Goal: Task Accomplishment & Management: Use online tool/utility

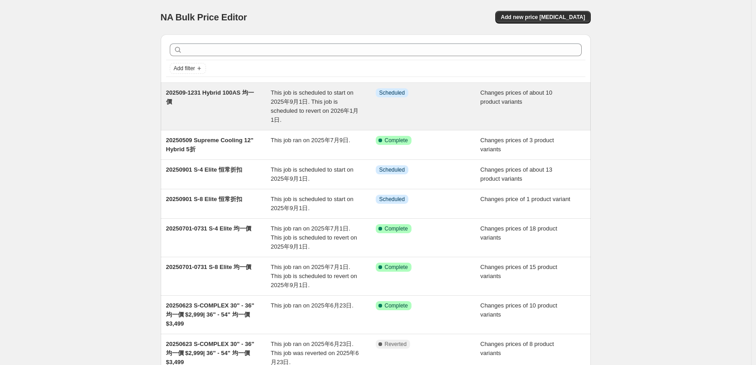
click at [234, 93] on span "202509-1231 Hybrid 100AS 均一價" at bounding box center [210, 97] width 88 height 16
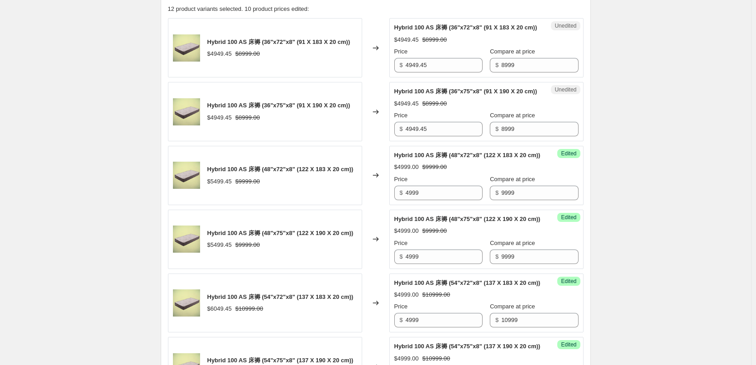
scroll to position [362, 0]
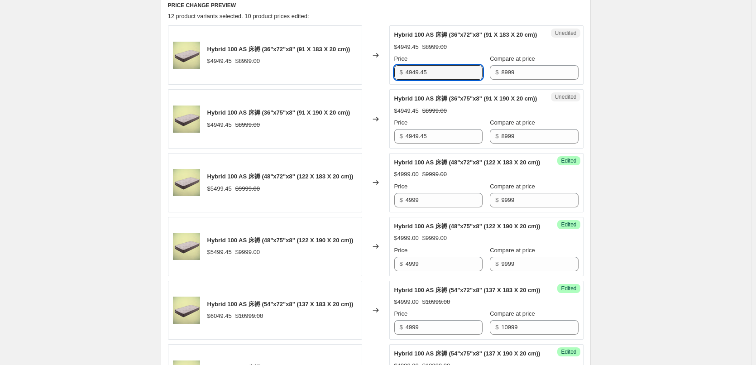
drag, startPoint x: 444, startPoint y: 83, endPoint x: 384, endPoint y: 85, distance: 60.2
click at [384, 85] on div "Hybrid 100 AS 床褥 (36"x72"x8" (91 X 183 X 20 cm)) $4949.45 $8999.00 Changed to U…" at bounding box center [376, 54] width 416 height 59
type input "4999"
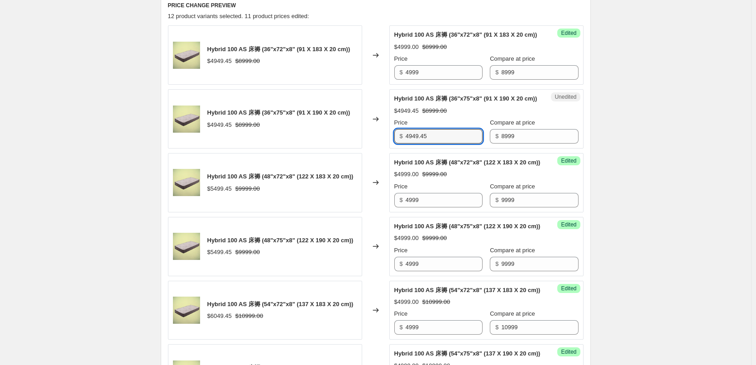
drag, startPoint x: 442, startPoint y: 156, endPoint x: 330, endPoint y: 156, distance: 111.4
click at [330, 148] on div "Hybrid 100 AS 床褥 (36"x75"x8" (91 X 190 X 20 cm)) $4949.45 $8999.00 Changed to U…" at bounding box center [376, 118] width 416 height 59
type input "4999"
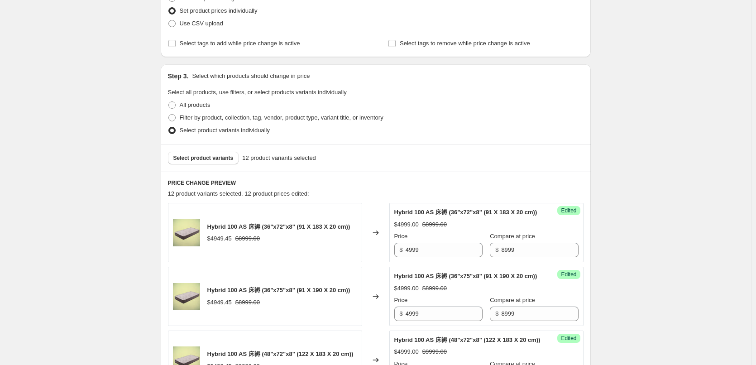
scroll to position [181, 0]
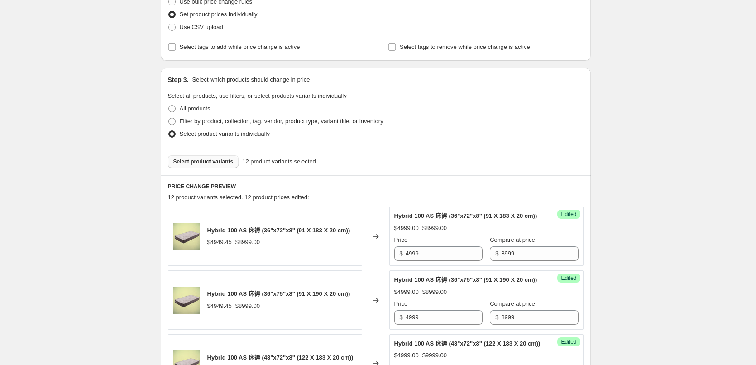
click at [195, 157] on button "Select product variants" at bounding box center [203, 161] width 71 height 13
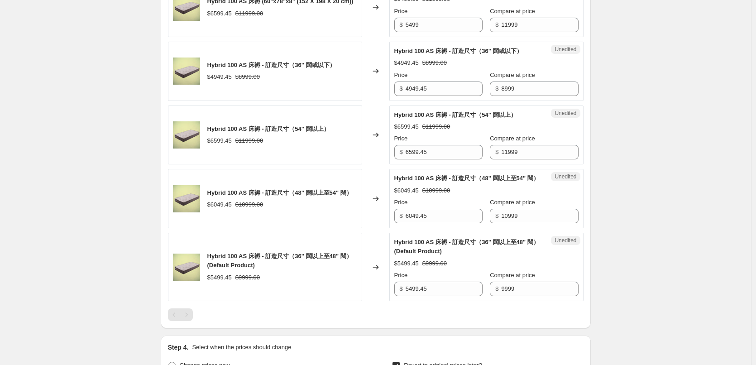
scroll to position [1132, 0]
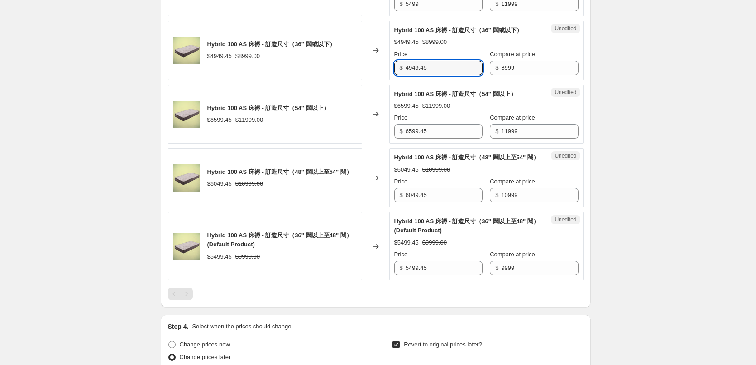
drag, startPoint x: 449, startPoint y: 175, endPoint x: 383, endPoint y: 186, distance: 66.2
click at [383, 80] on div "Hybrid 100 AS 床褥 - 訂造尺寸（36" 闊或以下） $4949.45 $8999.00 Changed to Unedited Hybrid …" at bounding box center [376, 50] width 416 height 59
type input "4999"
click at [441, 139] on input "6599.45" at bounding box center [444, 131] width 77 height 14
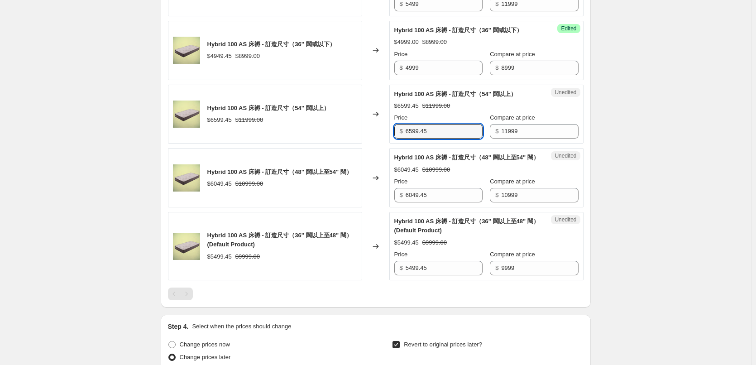
drag, startPoint x: 444, startPoint y: 238, endPoint x: 322, endPoint y: 249, distance: 122.3
click at [325, 144] on div "Hybrid 100 AS 床褥 - 訂造尺寸（54" 闊以上） $6599.45 $11999.00 Changed to Unedited Hybrid …" at bounding box center [376, 114] width 416 height 59
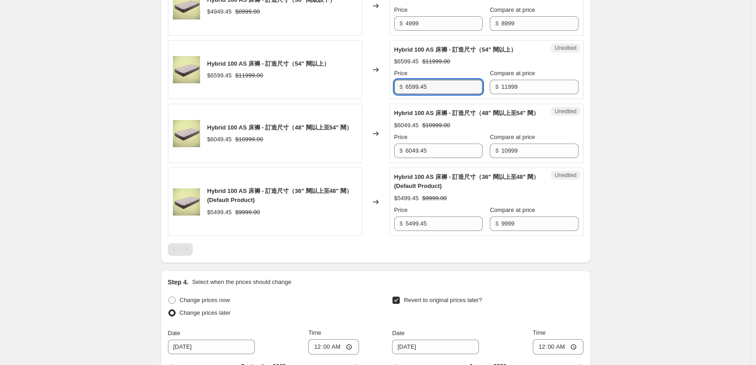
scroll to position [1177, 0]
type input "5499"
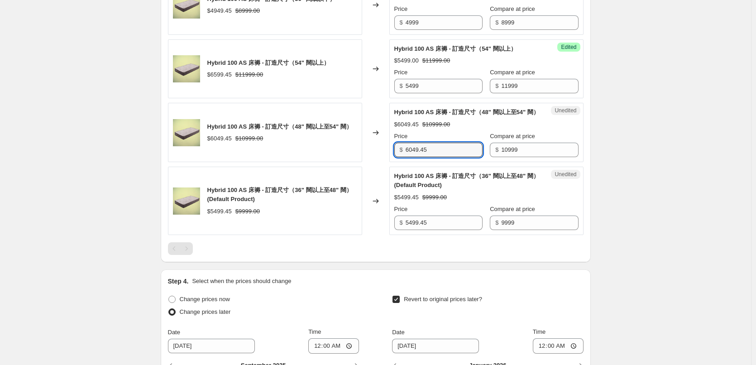
drag, startPoint x: 449, startPoint y: 268, endPoint x: 374, endPoint y: 265, distance: 75.2
click at [374, 162] on div "Hybrid 100 AS 床褥 - 訂造尺寸（48" 闊以上至54" 闊） $6049.45 $10999.00 Changed to Unedited H…" at bounding box center [376, 132] width 416 height 59
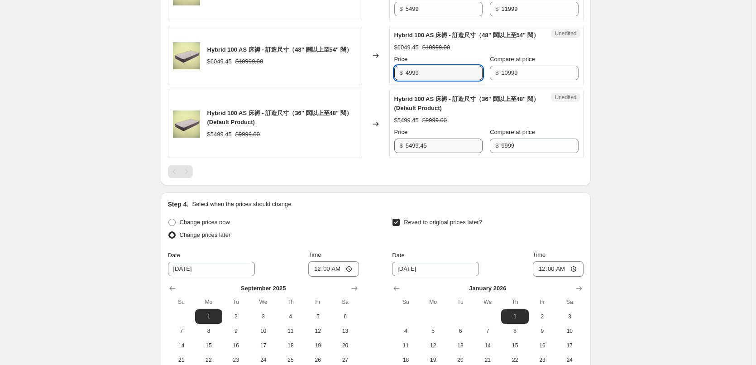
scroll to position [1267, 0]
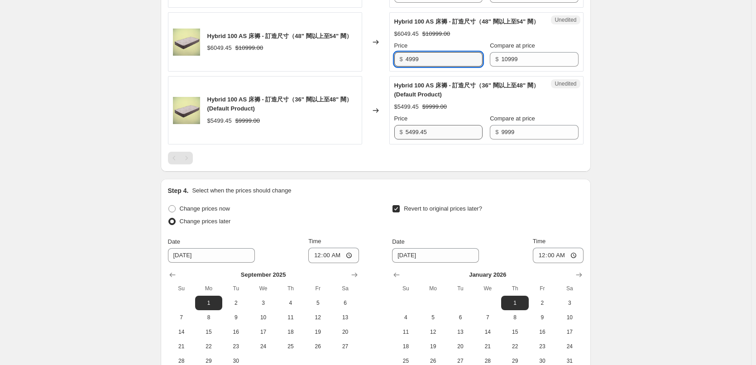
type input "4999"
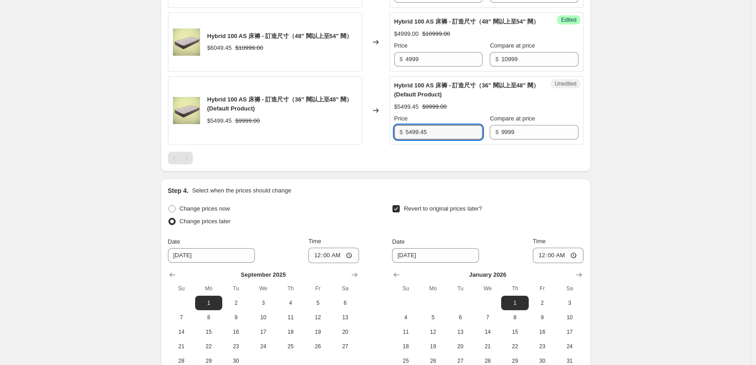
drag, startPoint x: 438, startPoint y: 249, endPoint x: 377, endPoint y: 250, distance: 60.7
click at [384, 144] on div "Hybrid 100 AS 床褥 - 訂造尺寸（36" 闊以上至48" 闊） (Default Product) $5499.45 $9999.00 Chan…" at bounding box center [376, 110] width 416 height 68
type input "4999"
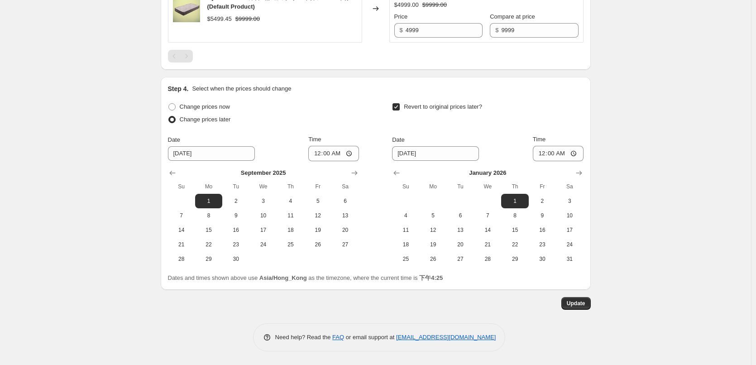
scroll to position [1487, 0]
click at [585, 306] on span "Update" at bounding box center [576, 303] width 19 height 7
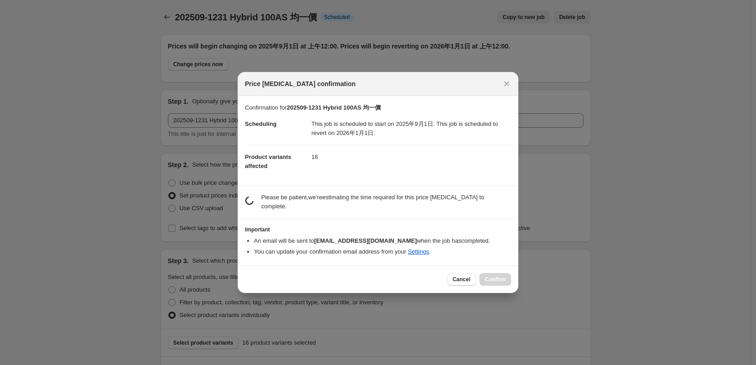
scroll to position [0, 0]
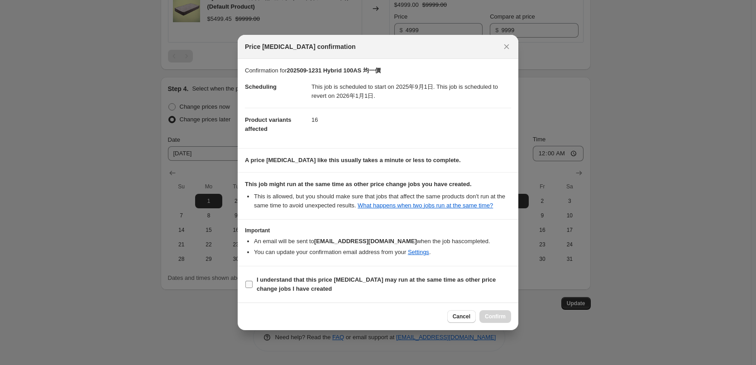
click at [258, 281] on b "I understand that this price [MEDICAL_DATA] may run at the same time as other p…" at bounding box center [376, 284] width 239 height 16
click at [253, 281] on input "I understand that this price [MEDICAL_DATA] may run at the same time as other p…" at bounding box center [248, 284] width 7 height 7
checkbox input "true"
click at [488, 315] on span "Confirm" at bounding box center [495, 316] width 21 height 7
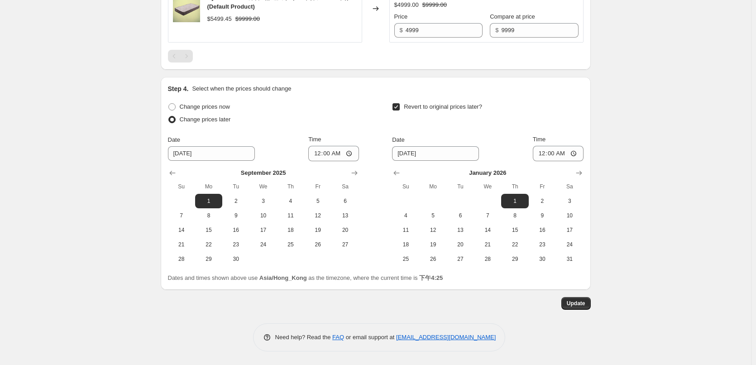
scroll to position [1261, 0]
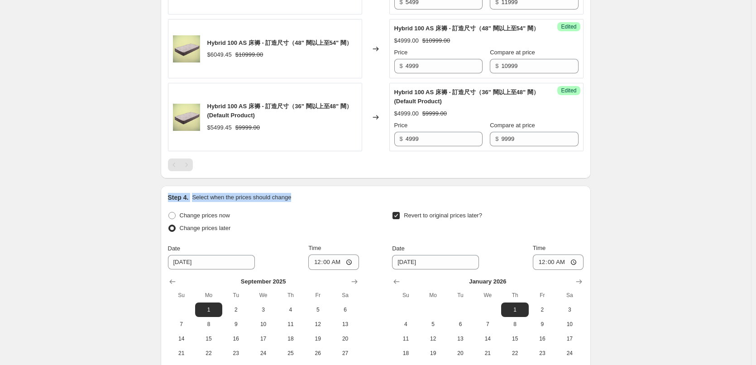
drag, startPoint x: 755, startPoint y: 284, endPoint x: 757, endPoint y: 312, distance: 28.1
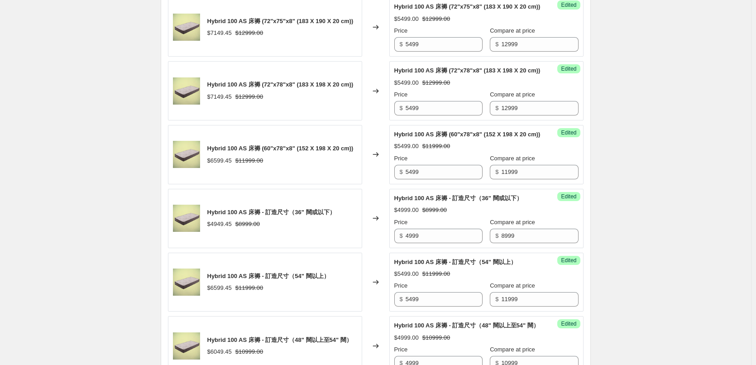
scroll to position [0, 0]
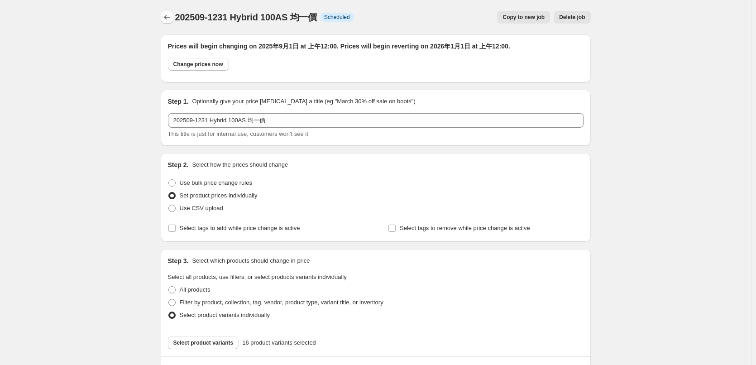
click at [167, 16] on icon "Price change jobs" at bounding box center [167, 17] width 6 height 5
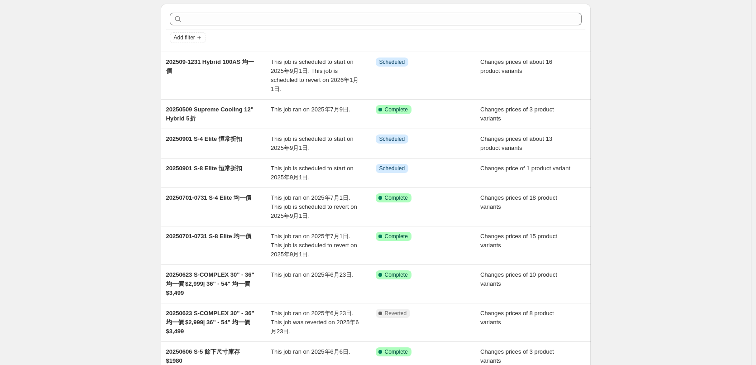
scroll to position [45, 0]
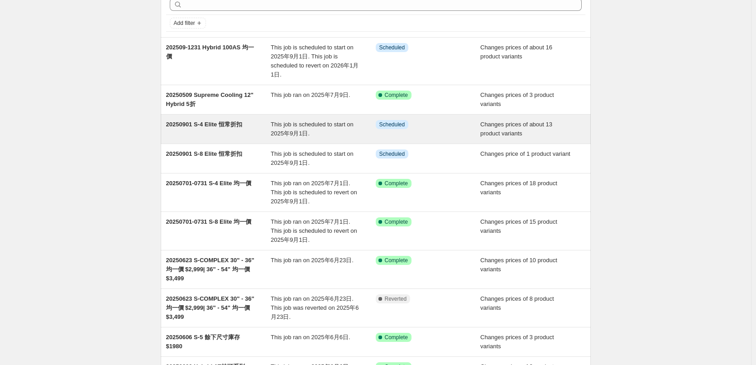
click at [329, 127] on span "This job is scheduled to start on 2025年9月1日." at bounding box center [312, 129] width 83 height 16
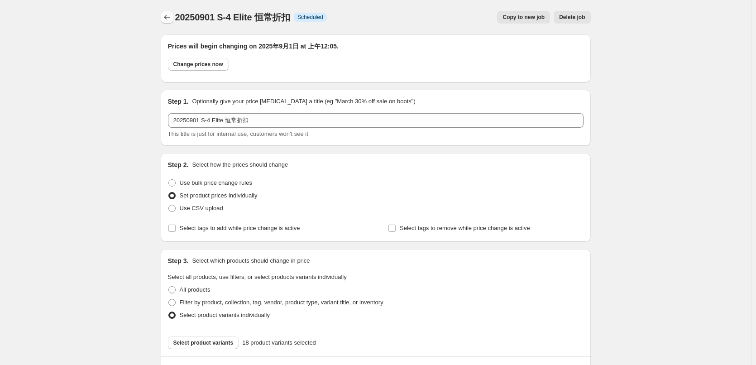
click at [164, 16] on button "Price change jobs" at bounding box center [167, 17] width 13 height 13
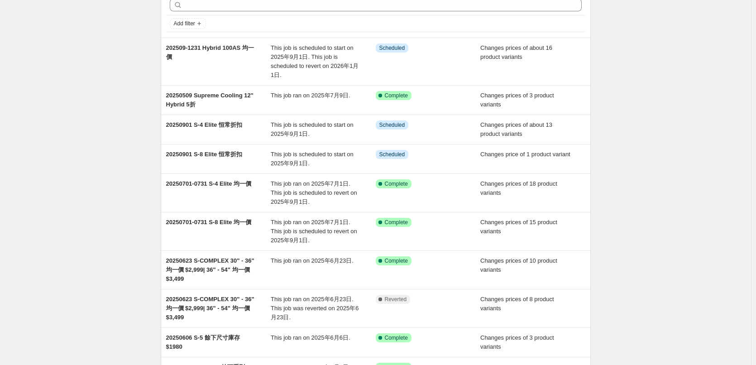
scroll to position [45, 0]
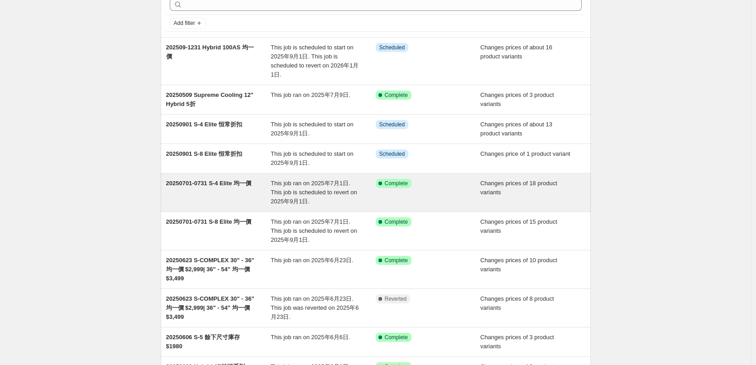
click at [240, 189] on div "20250701-0731 S-4 Elite 均一價" at bounding box center [218, 192] width 105 height 27
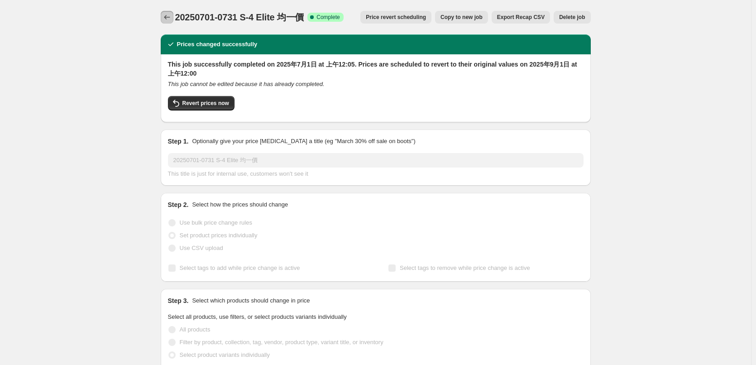
click at [172, 14] on icon "Price change jobs" at bounding box center [167, 17] width 9 height 9
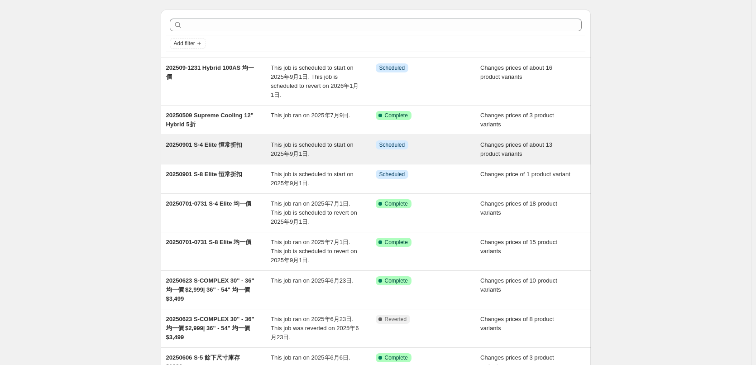
scroll to position [45, 0]
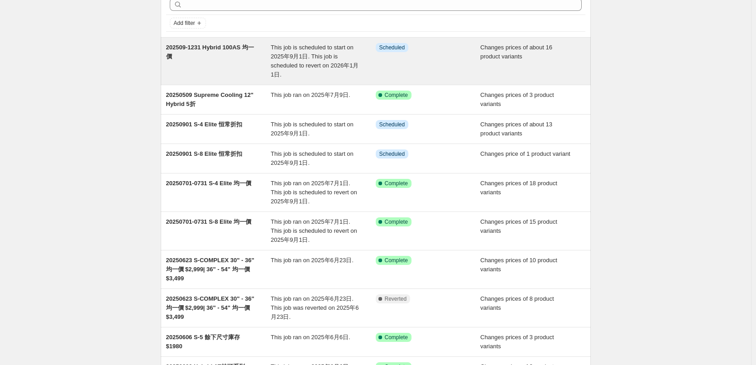
click at [410, 57] on div "Info Scheduled" at bounding box center [428, 61] width 105 height 36
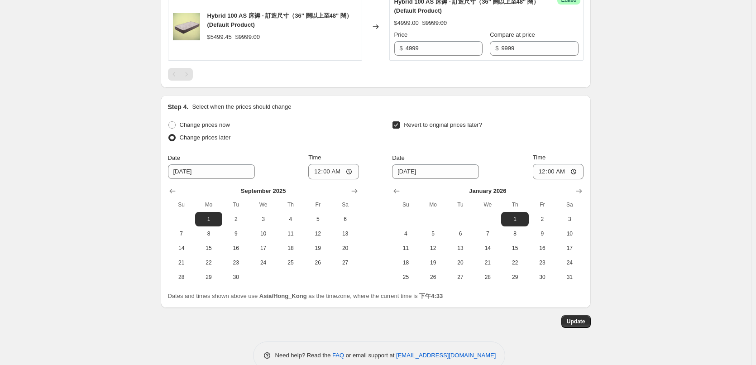
scroll to position [1334, 0]
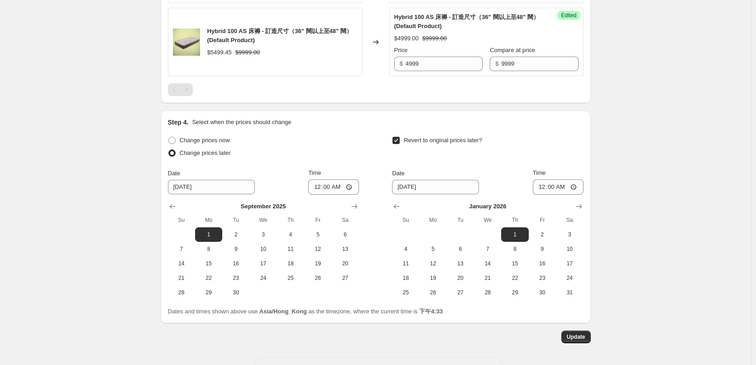
drag, startPoint x: 755, startPoint y: 284, endPoint x: 748, endPoint y: 44, distance: 240.0
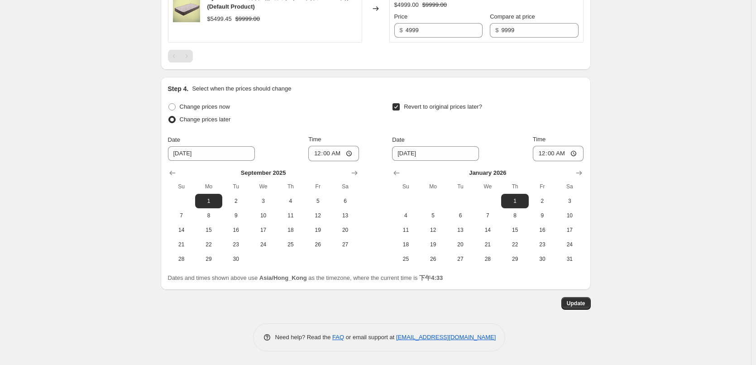
scroll to position [1487, 0]
drag, startPoint x: 426, startPoint y: 102, endPoint x: 441, endPoint y: 103, distance: 15.0
click at [441, 10] on strike "$9999.00" at bounding box center [434, 4] width 24 height 9
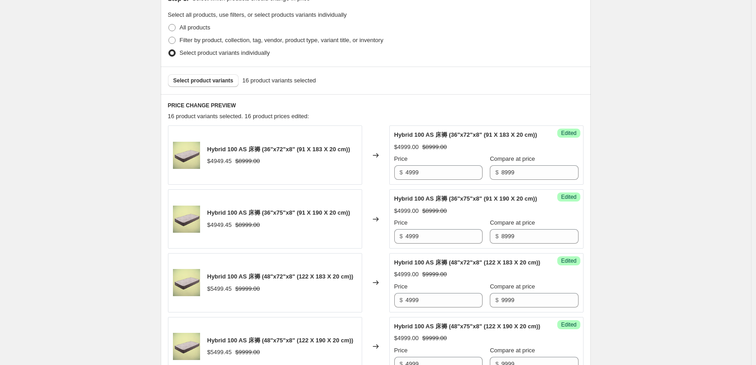
scroll to position [260, 0]
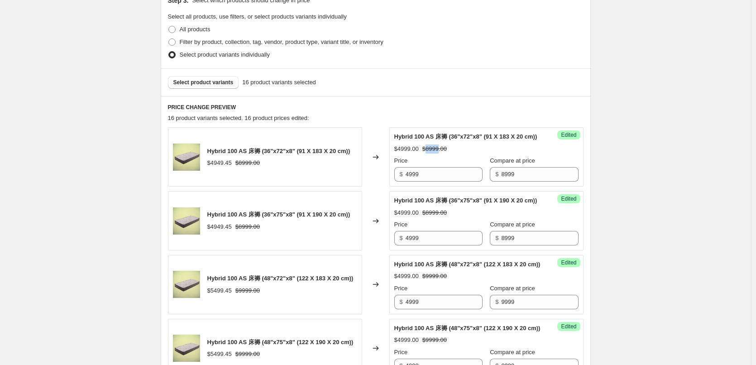
drag, startPoint x: 426, startPoint y: 158, endPoint x: 439, endPoint y: 159, distance: 12.3
click at [439, 153] on strike "$8999.00" at bounding box center [434, 148] width 24 height 9
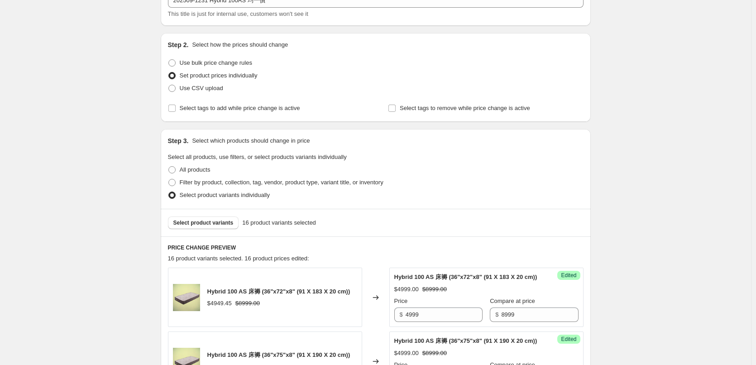
scroll to position [0, 0]
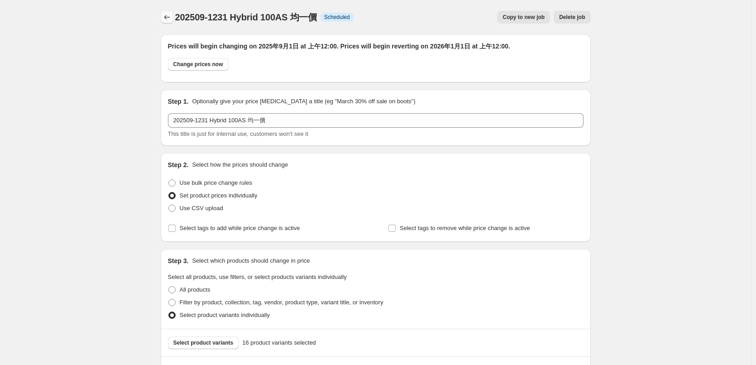
click at [172, 17] on icon "Price change jobs" at bounding box center [167, 17] width 9 height 9
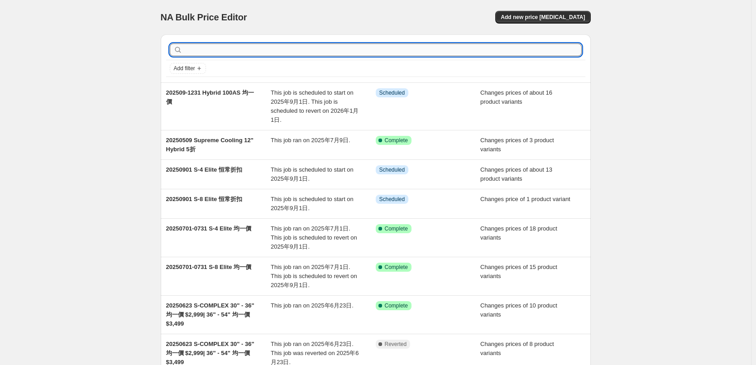
click at [251, 51] on input "text" at bounding box center [382, 49] width 397 height 13
type input "AS"
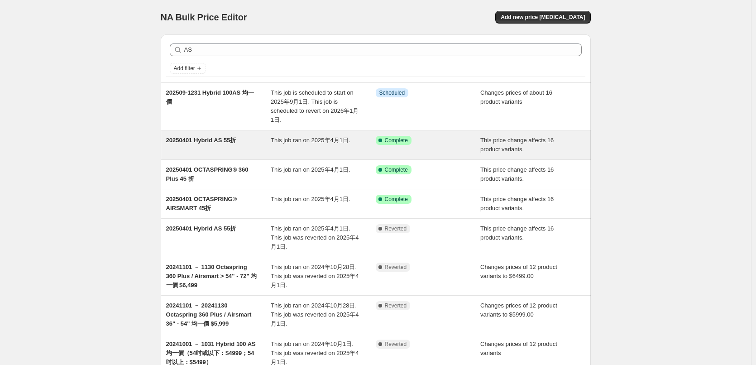
click at [328, 149] on div "This job ran on 2025年4月1日." at bounding box center [323, 145] width 105 height 18
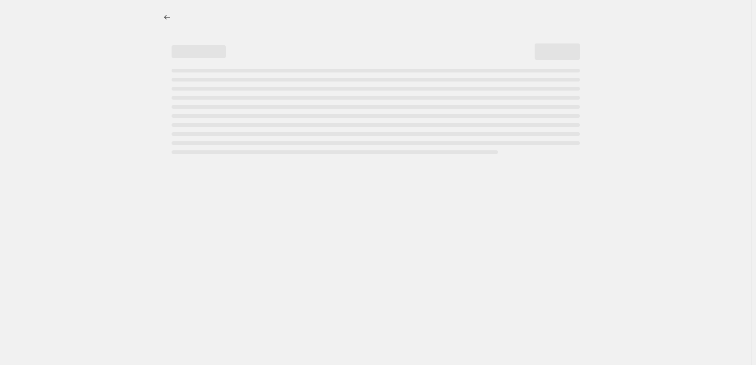
select select "pcap"
select select "no_change"
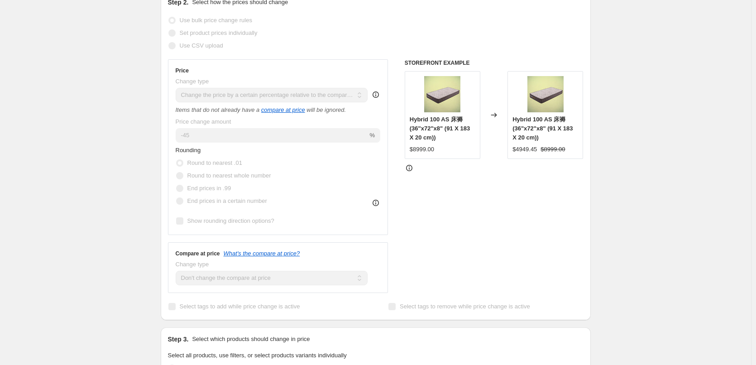
scroll to position [12, 0]
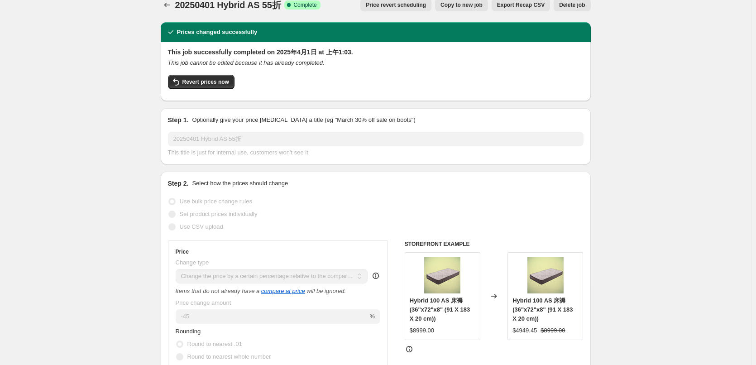
click at [416, 8] on span "Price revert scheduling" at bounding box center [396, 4] width 60 height 7
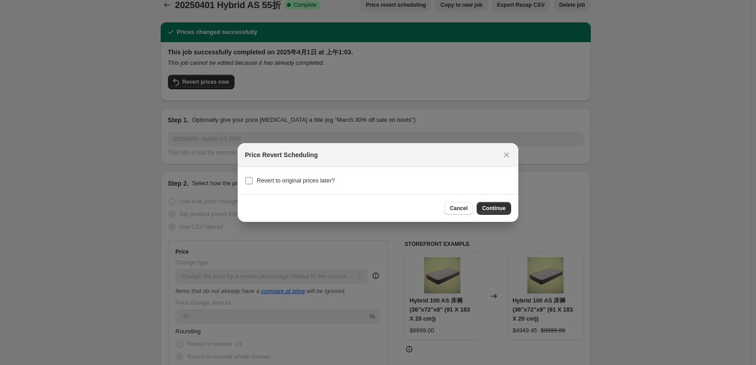
click at [309, 185] on span "Revert to original prices later?" at bounding box center [296, 180] width 78 height 9
click at [253, 184] on input "Revert to original prices later?" at bounding box center [248, 180] width 7 height 7
checkbox input "true"
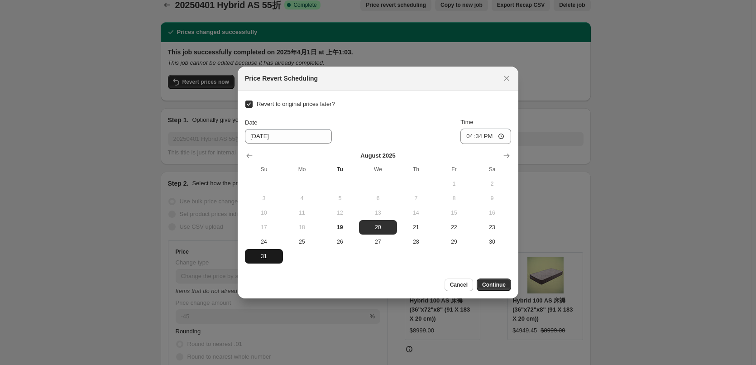
click at [267, 257] on span "31" at bounding box center [264, 256] width 31 height 7
type input "[DATE]"
click at [479, 137] on input "16:34" at bounding box center [485, 136] width 51 height 15
type input "23:59"
click at [499, 285] on span "Continue" at bounding box center [494, 284] width 24 height 7
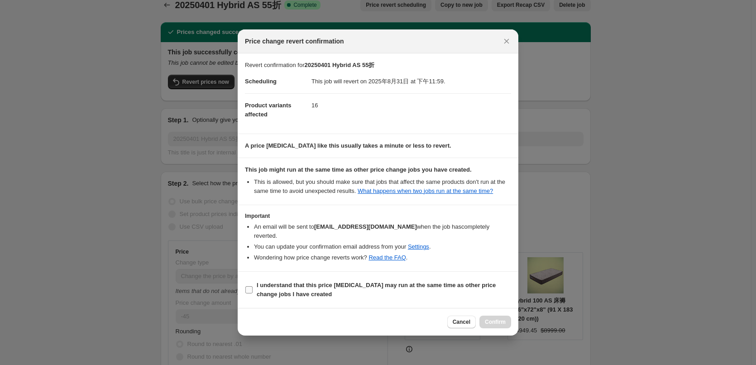
click at [330, 287] on span "I understand that this price [MEDICAL_DATA] may run at the same time as other p…" at bounding box center [384, 290] width 254 height 18
click at [253, 287] on input "I understand that this price [MEDICAL_DATA] may run at the same time as other p…" at bounding box center [248, 289] width 7 height 7
checkbox input "true"
click at [497, 318] on span "Confirm" at bounding box center [495, 321] width 21 height 7
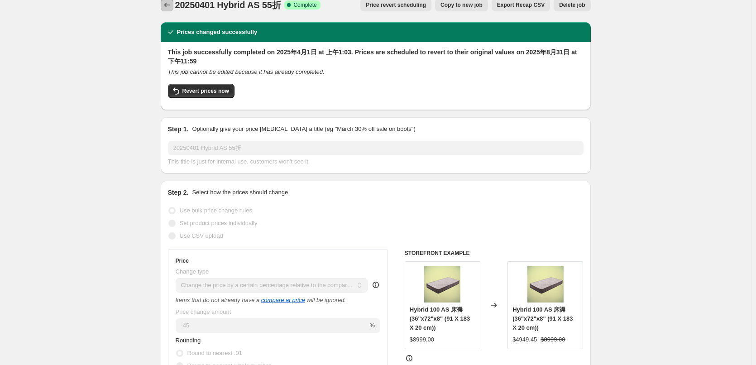
click at [170, 2] on icon "Price change jobs" at bounding box center [167, 4] width 9 height 9
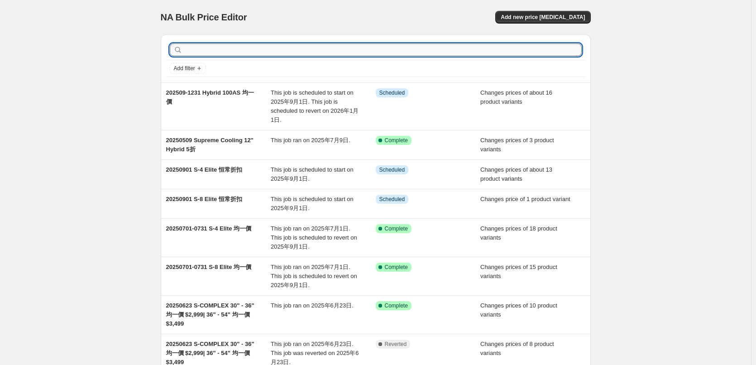
click at [383, 52] on input "text" at bounding box center [382, 49] width 397 height 13
type input "AS"
